Goal: Check status: Check status

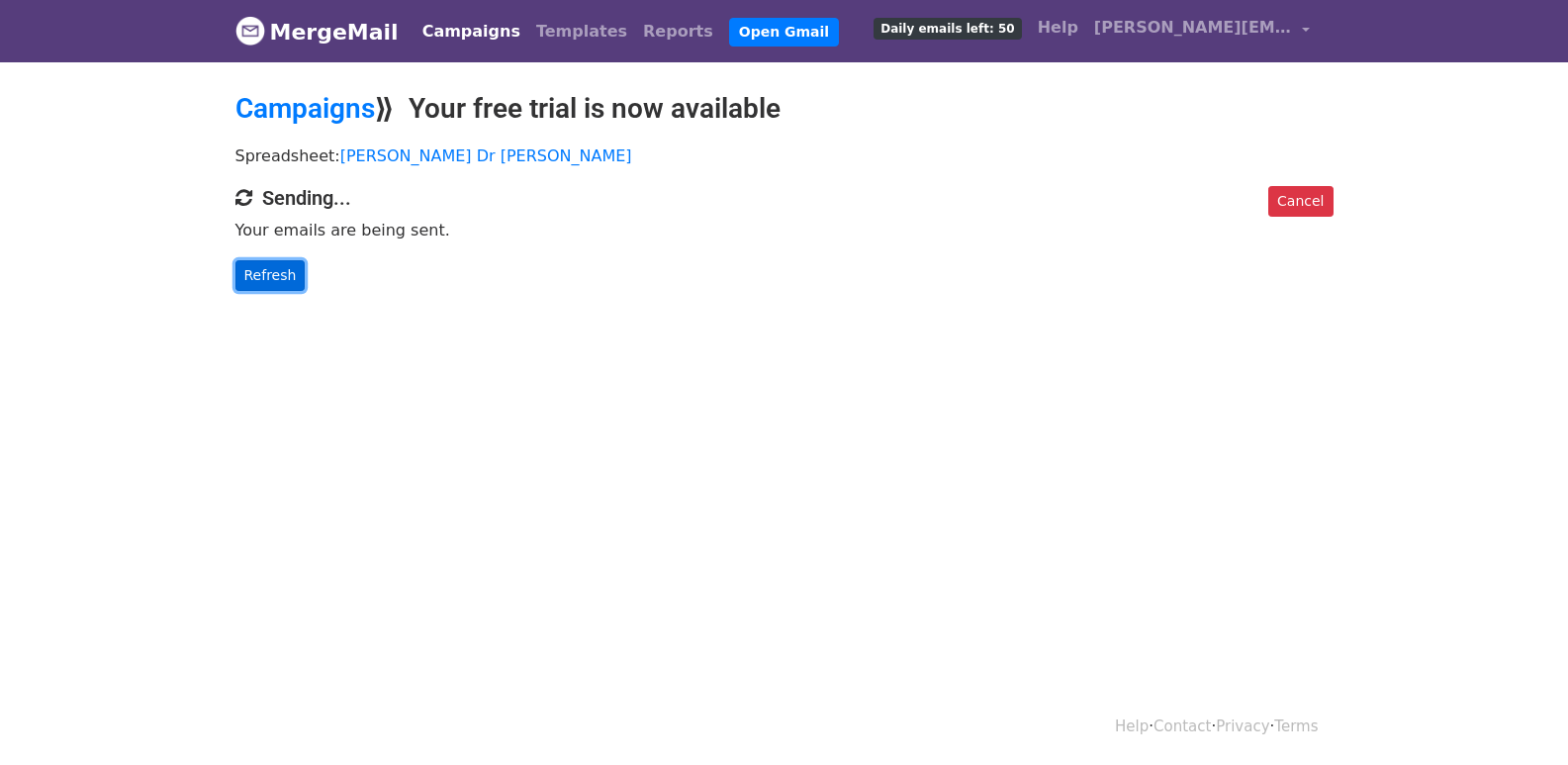
click at [263, 277] on link "Refresh" at bounding box center [271, 275] width 70 height 31
click at [265, 275] on link "Refresh" at bounding box center [271, 275] width 70 height 31
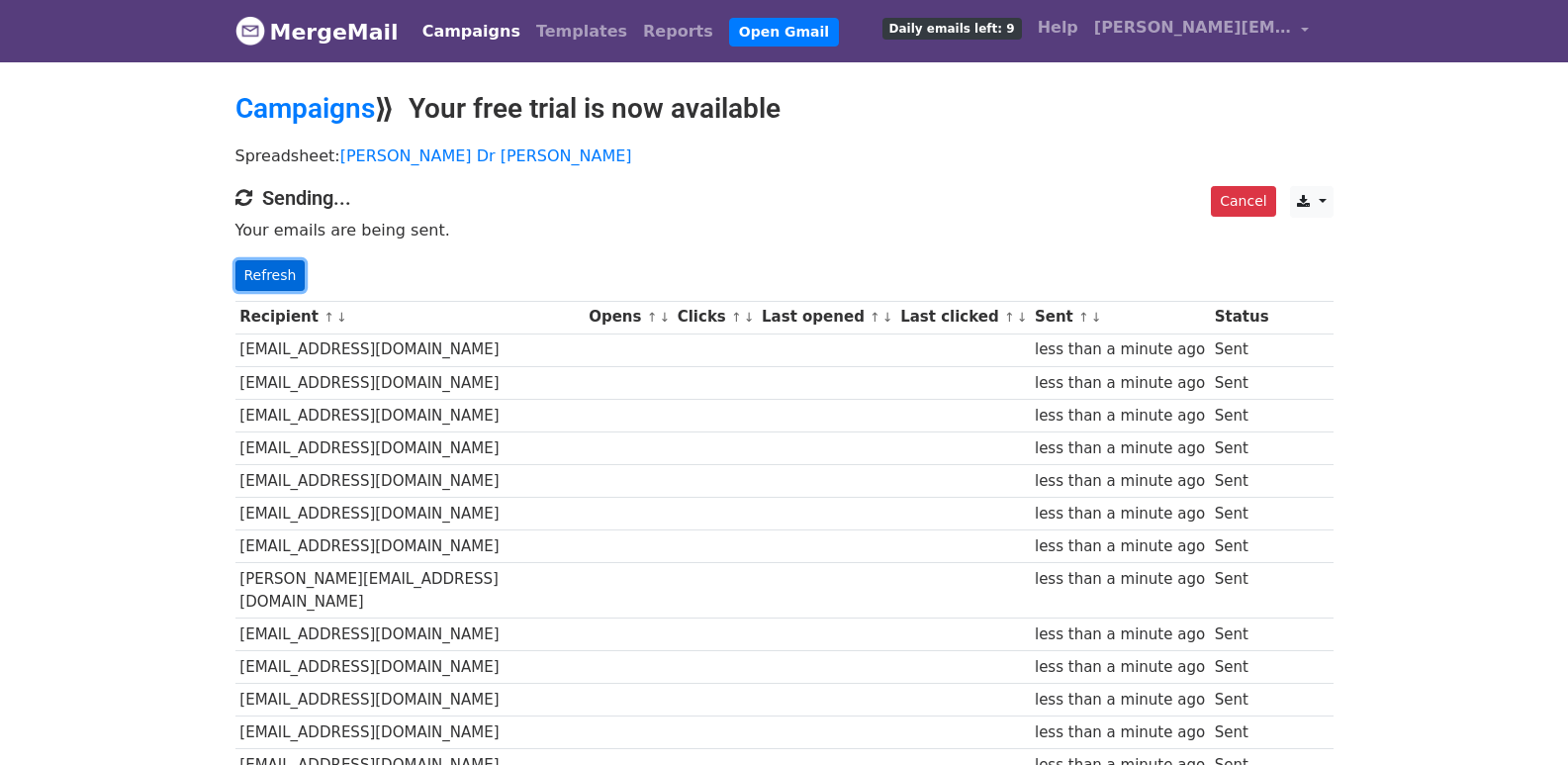
click at [282, 271] on link "Refresh" at bounding box center [271, 275] width 70 height 31
